Goal: Information Seeking & Learning: Learn about a topic

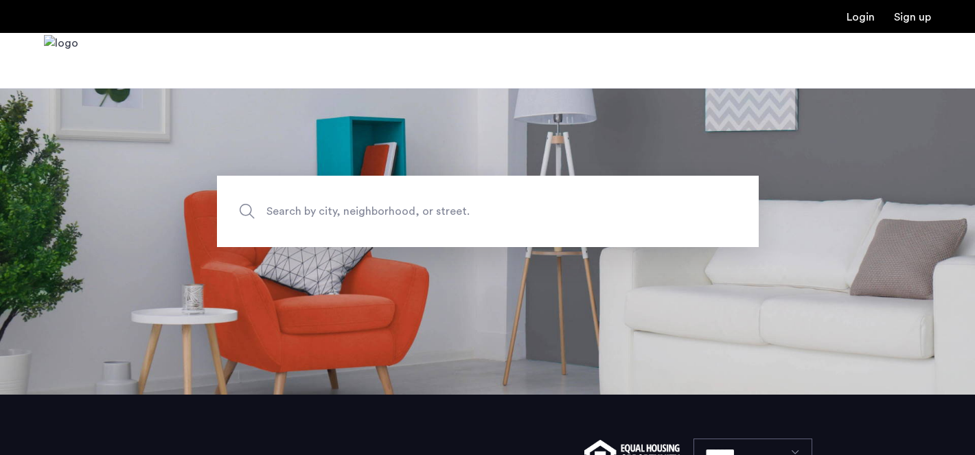
scroll to position [78, 0]
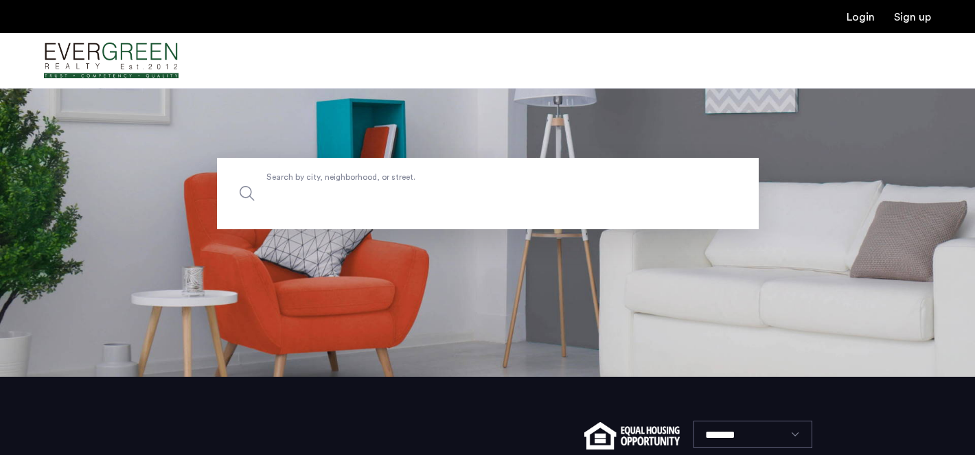
click at [371, 182] on label "Search by city, neighborhood, or street." at bounding box center [488, 193] width 542 height 71
click at [371, 182] on input "Search by city, neighborhood, or street." at bounding box center [488, 193] width 542 height 71
type input "*****"
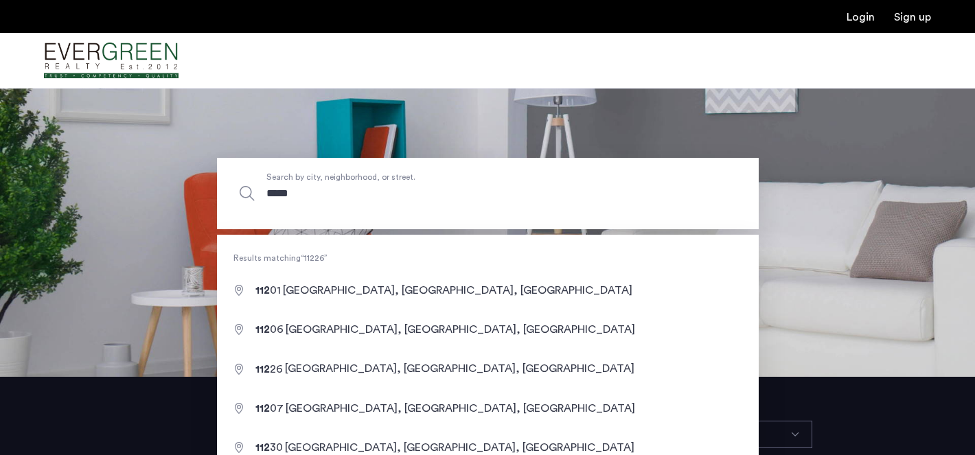
scroll to position [0, 0]
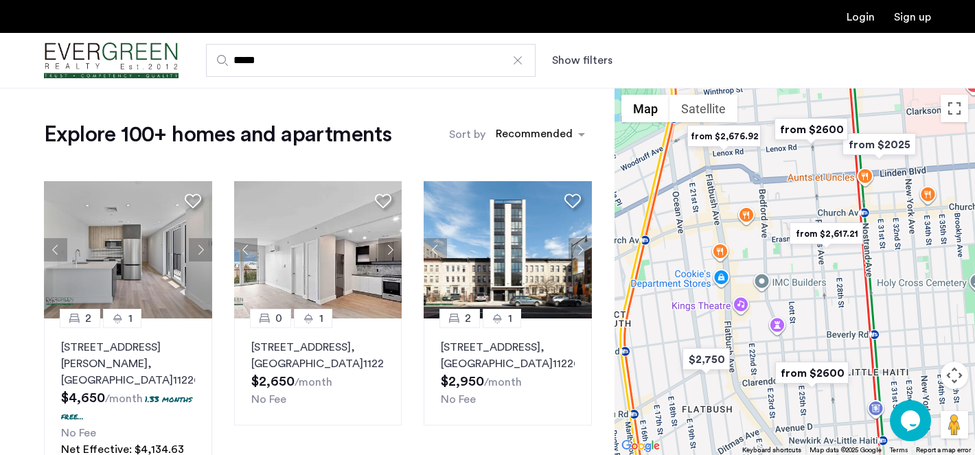
scroll to position [78, 0]
